Goal: Information Seeking & Learning: Learn about a topic

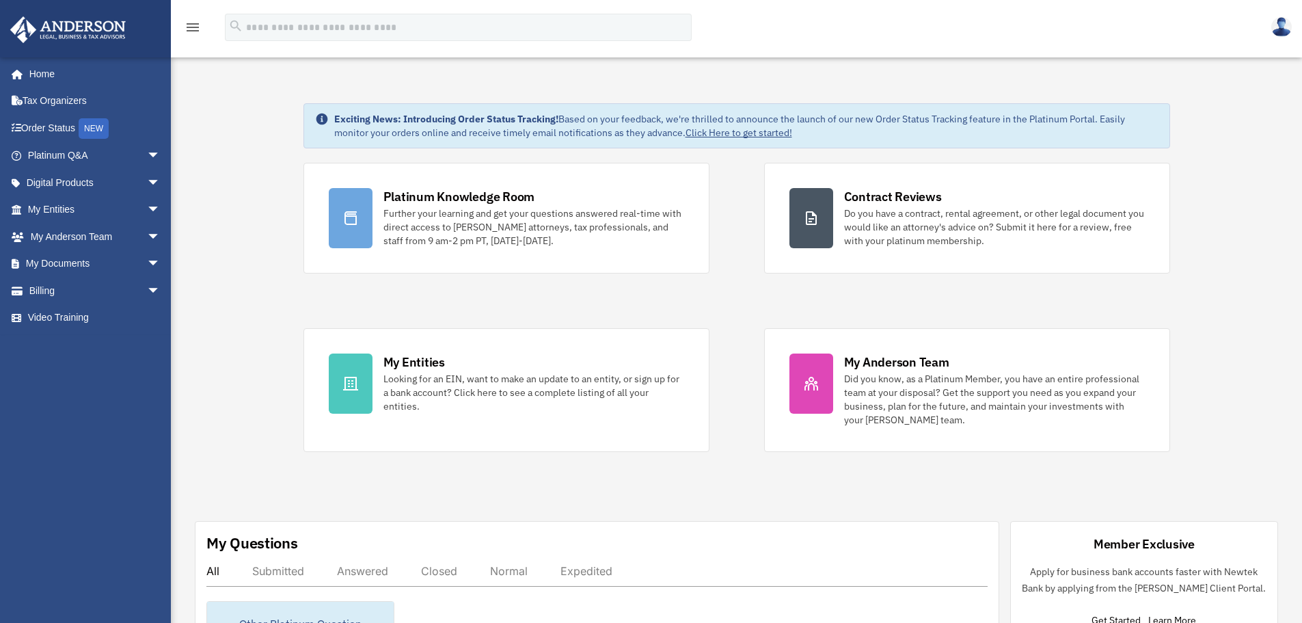
click at [147, 157] on span "arrow_drop_down" at bounding box center [160, 156] width 27 height 28
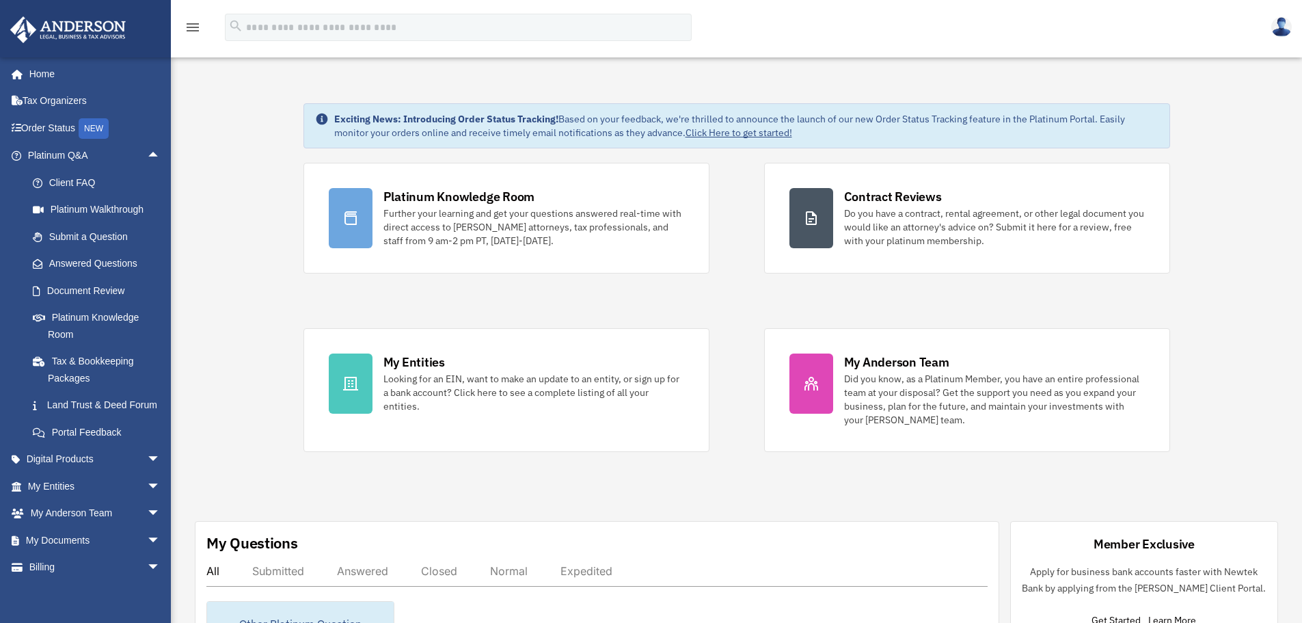
click at [120, 256] on link "Answered Questions" at bounding box center [100, 263] width 162 height 27
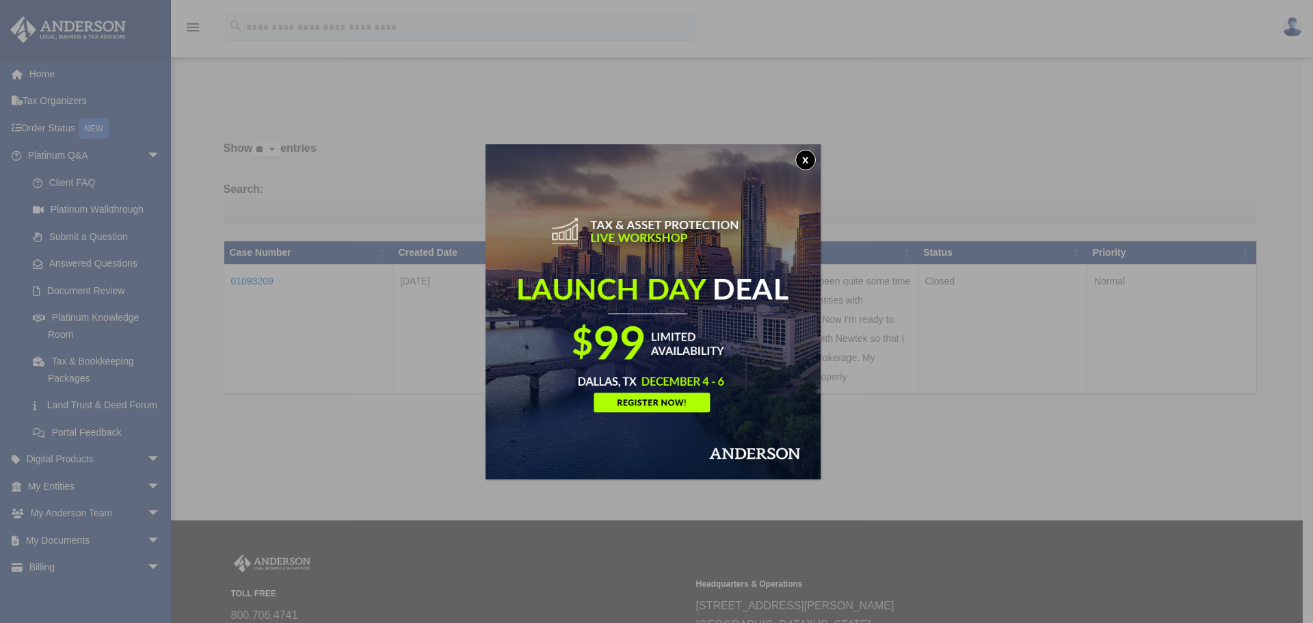
click at [809, 161] on button "x" at bounding box center [805, 160] width 21 height 21
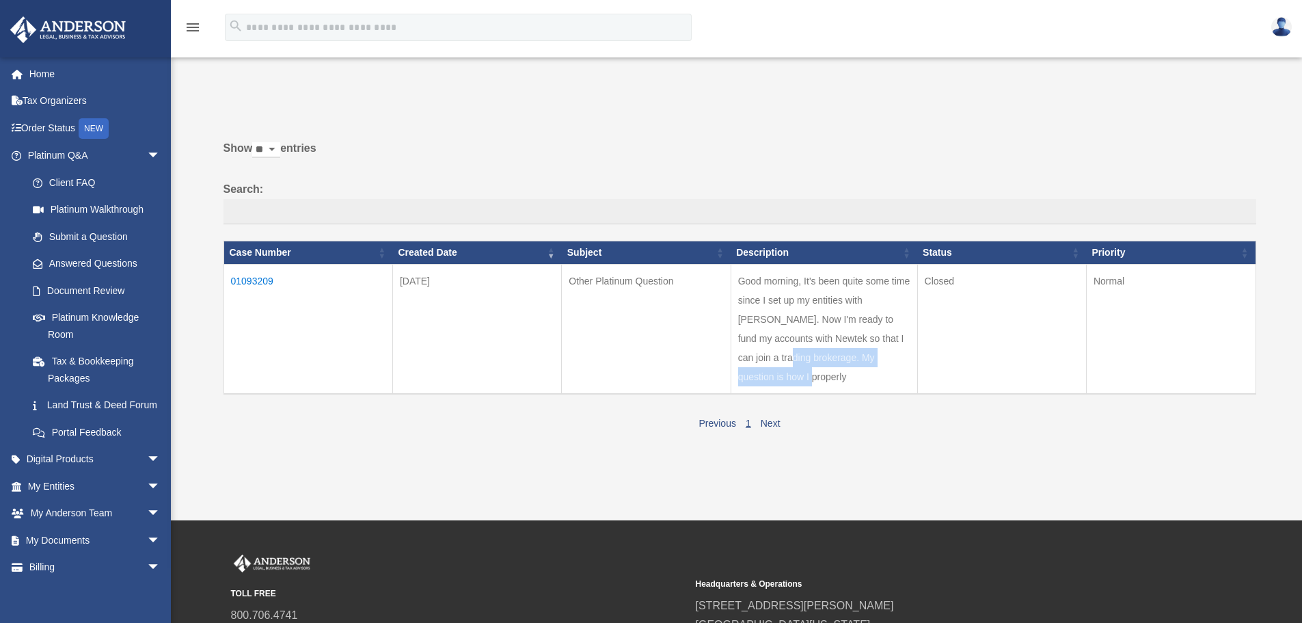
click at [811, 350] on td "Good morning, It's been quite some time since I set up my entities with [PERSON…" at bounding box center [824, 329] width 187 height 130
click at [249, 278] on td "01093209" at bounding box center [308, 329] width 169 height 130
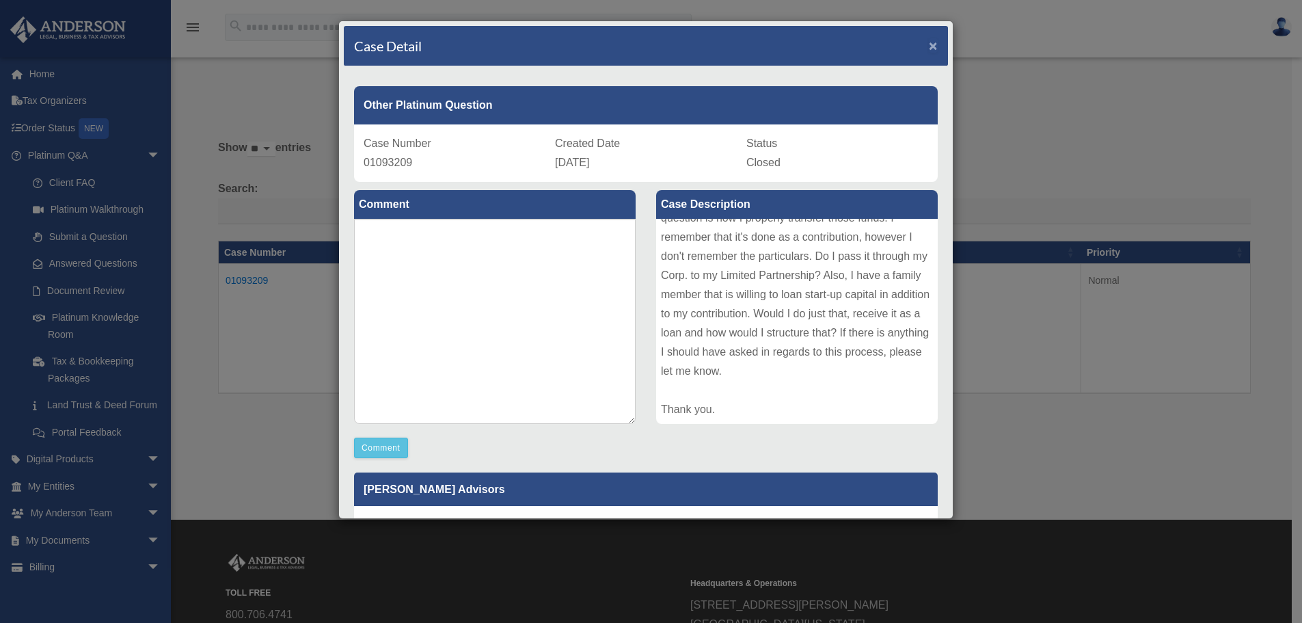
click at [929, 43] on span "×" at bounding box center [933, 46] width 9 height 16
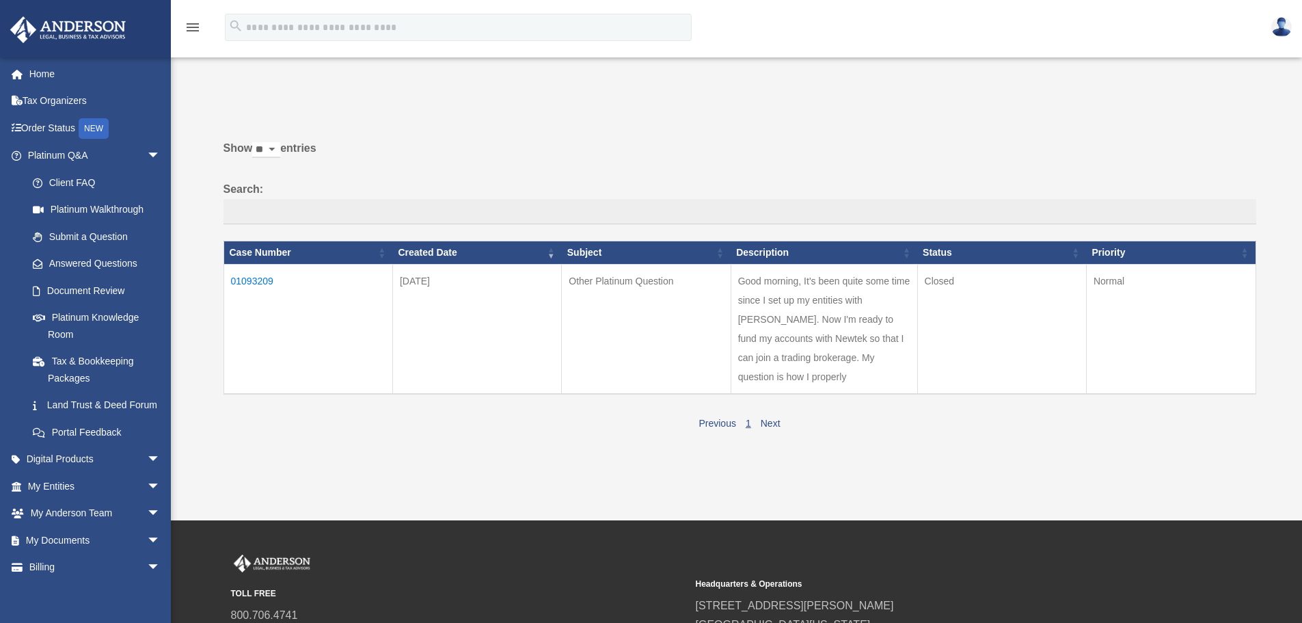
click at [120, 324] on link "Platinum Knowledge Room" at bounding box center [96, 326] width 155 height 44
click at [70, 318] on link "Platinum Knowledge Room" at bounding box center [96, 326] width 155 height 44
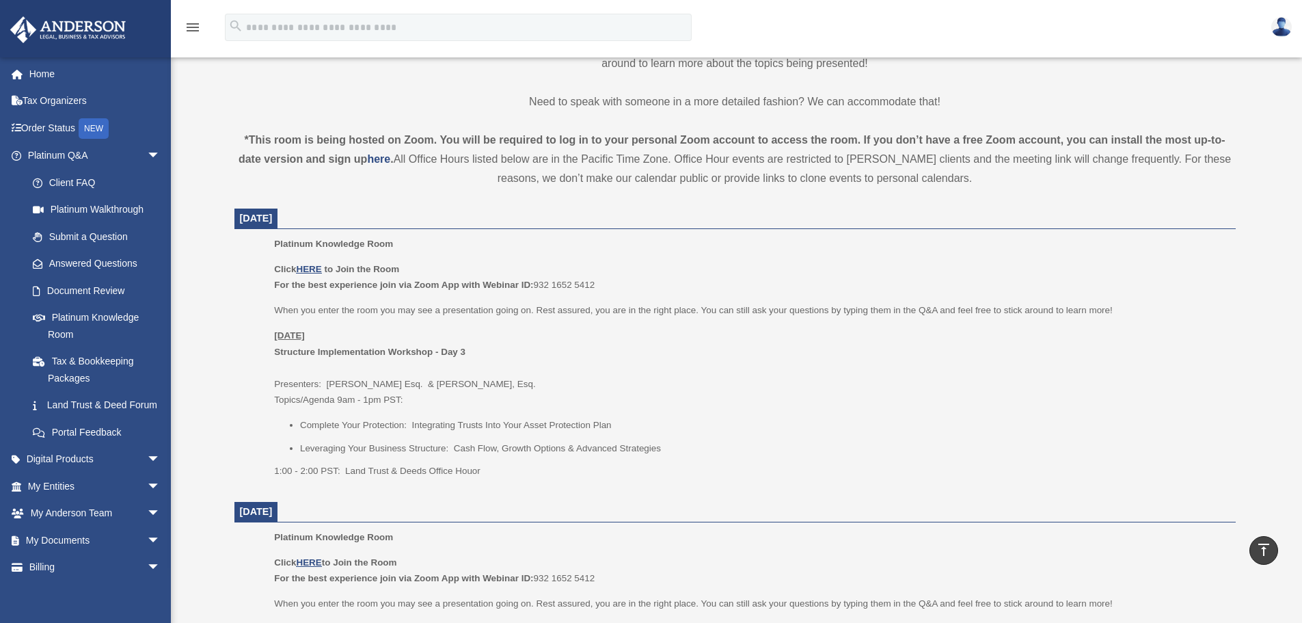
scroll to position [273, 0]
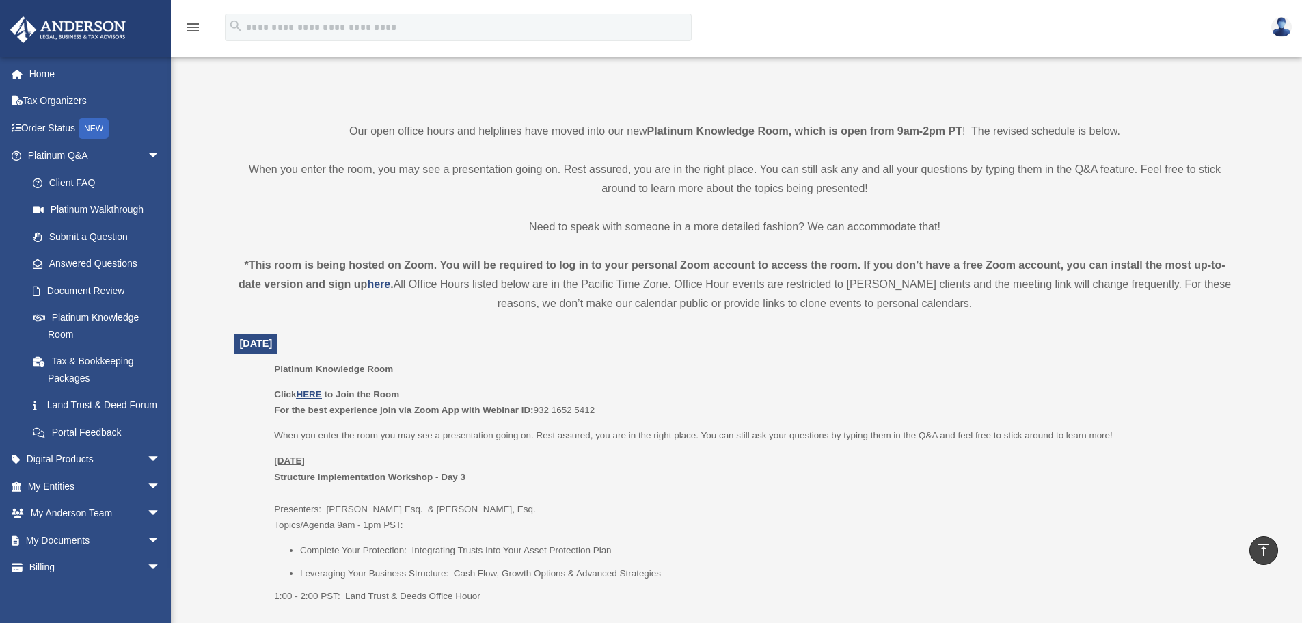
click at [147, 528] on span "arrow_drop_down" at bounding box center [160, 514] width 27 height 28
click at [147, 528] on span "arrow_drop_up" at bounding box center [160, 514] width 27 height 28
click at [64, 184] on link "Client FAQ" at bounding box center [100, 182] width 162 height 27
